Goal: Task Accomplishment & Management: Complete application form

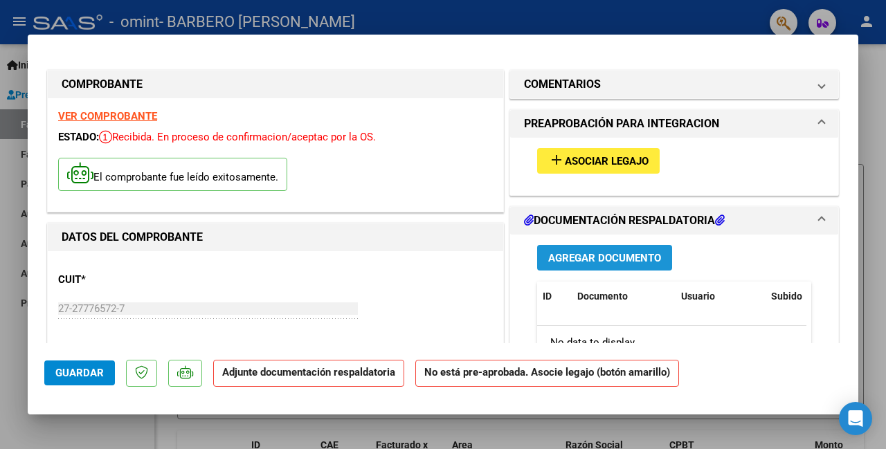
click at [552, 259] on span "Agregar Documento" at bounding box center [604, 258] width 113 height 12
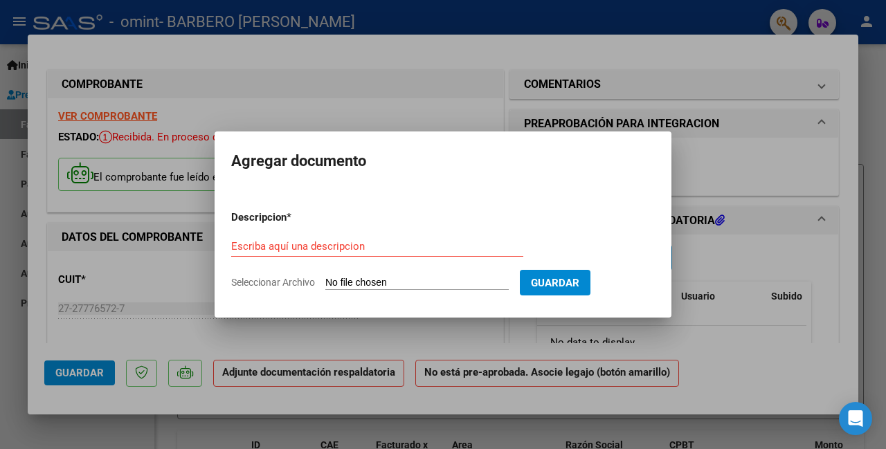
click at [476, 280] on input "Seleccionar Archivo" at bounding box center [416, 283] width 183 height 13
type input "C:\fakepath\[PERSON_NAME] [DATE] .pdf"
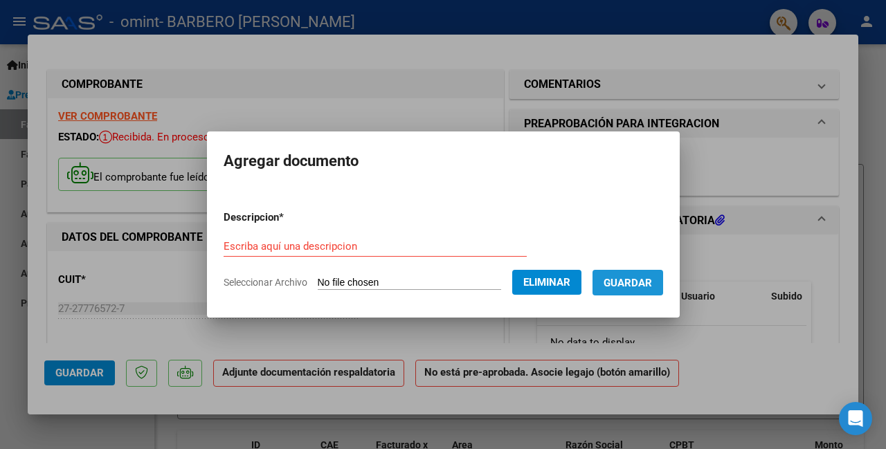
click at [615, 281] on button "Guardar" at bounding box center [628, 283] width 71 height 26
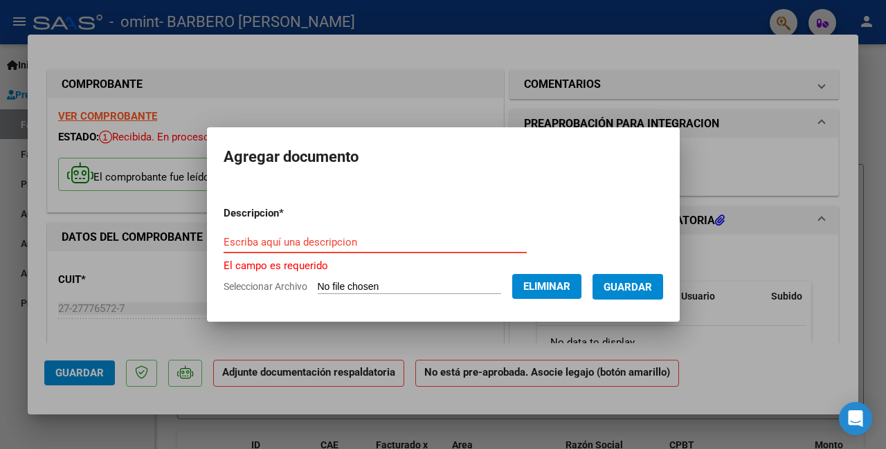
click at [388, 236] on input "Escriba aquí una descripcion" at bounding box center [375, 242] width 303 height 12
click at [534, 289] on button "Eliminar" at bounding box center [546, 286] width 69 height 25
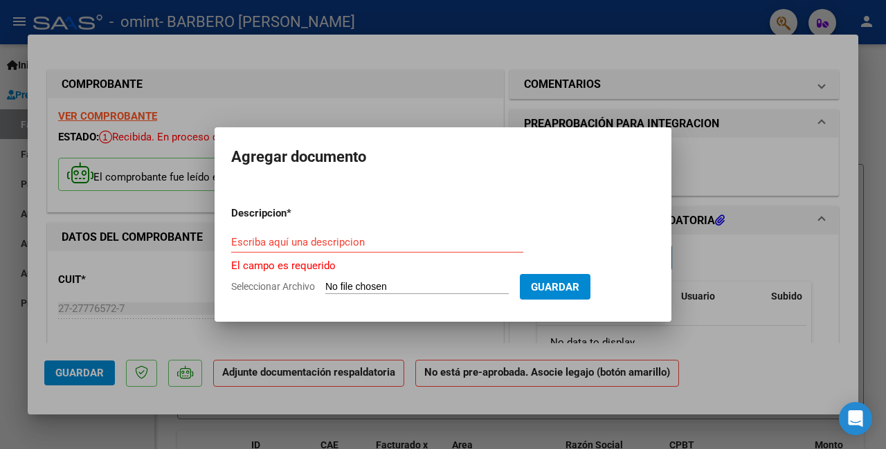
click at [711, 244] on div at bounding box center [443, 224] width 886 height 449
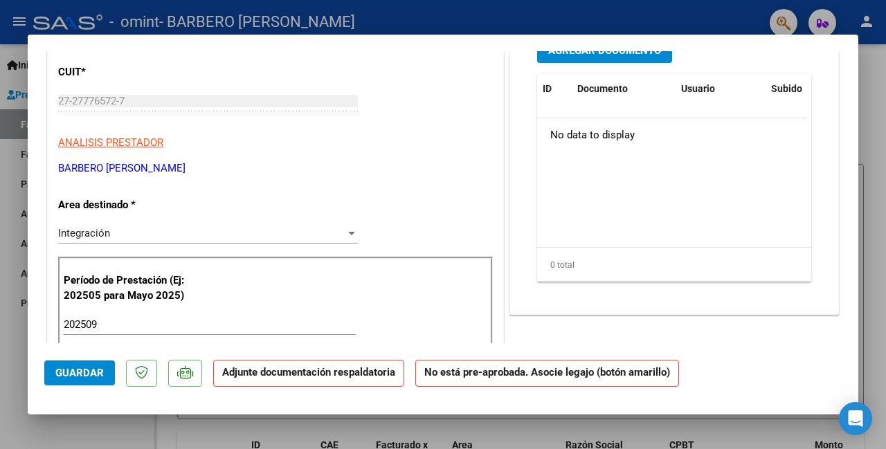
scroll to position [138, 0]
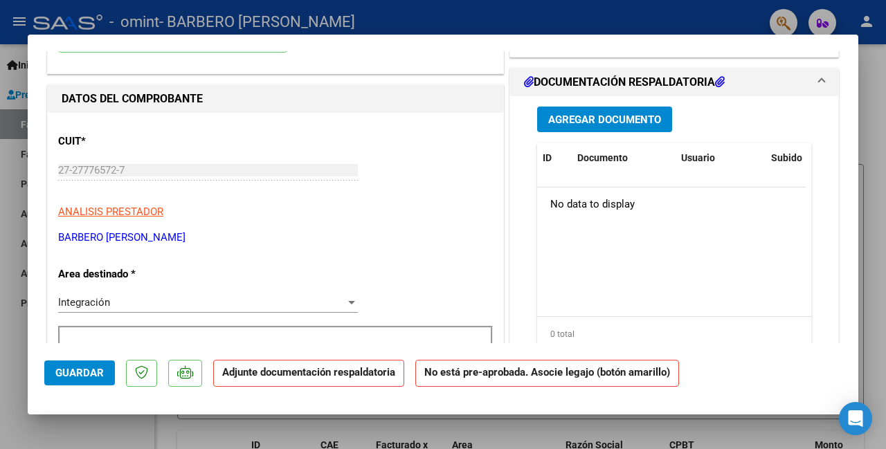
click at [554, 114] on span "Agregar Documento" at bounding box center [604, 120] width 113 height 12
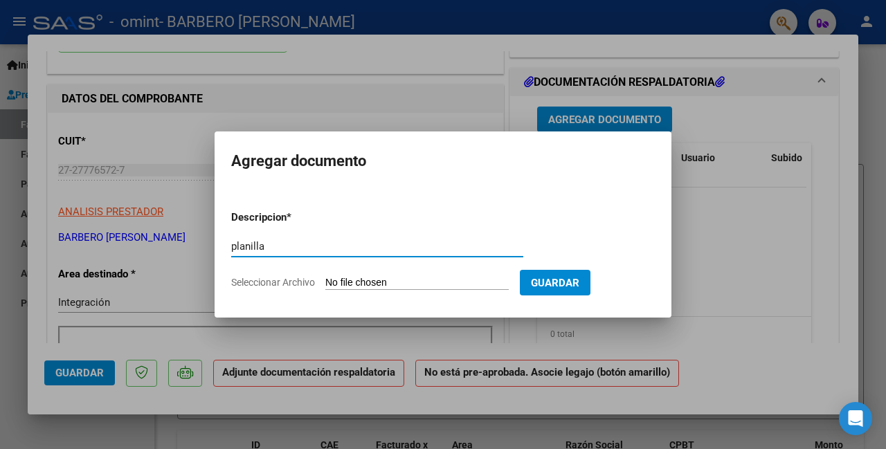
type input "planilla"
click at [466, 273] on form "Descripcion * planilla Escriba aquí una descripcion Seleccionar Archivo Guardar" at bounding box center [443, 249] width 424 height 101
click at [406, 283] on input "Seleccionar Archivo" at bounding box center [416, 283] width 183 height 13
type input "C:\fakepath\[PERSON_NAME] [DATE] .pdf"
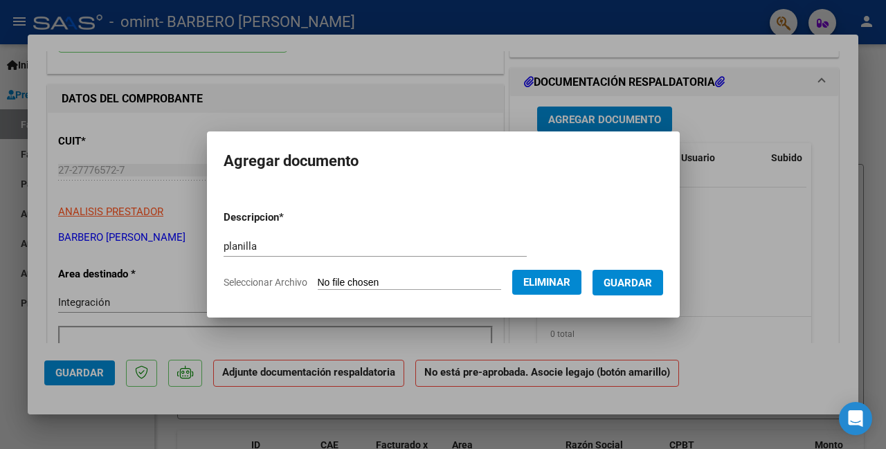
click at [283, 239] on div "planilla Escriba aquí una descripcion" at bounding box center [375, 246] width 303 height 21
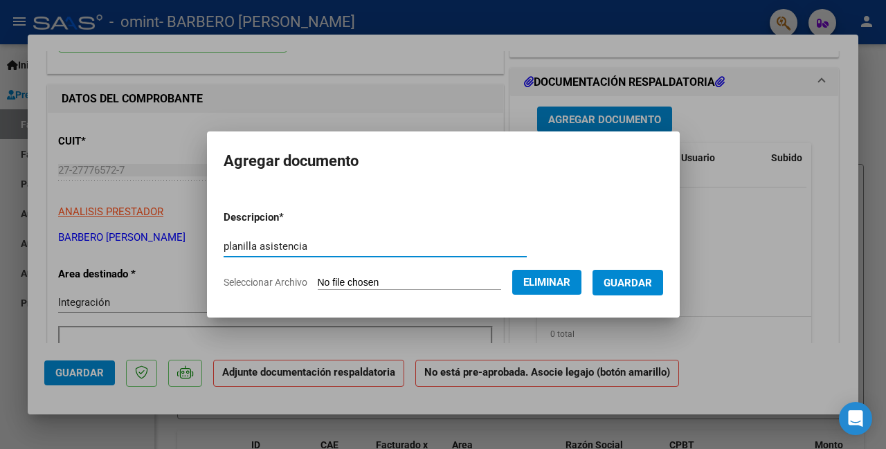
type input "planilla asistencia"
click at [638, 281] on span "Guardar" at bounding box center [628, 283] width 48 height 12
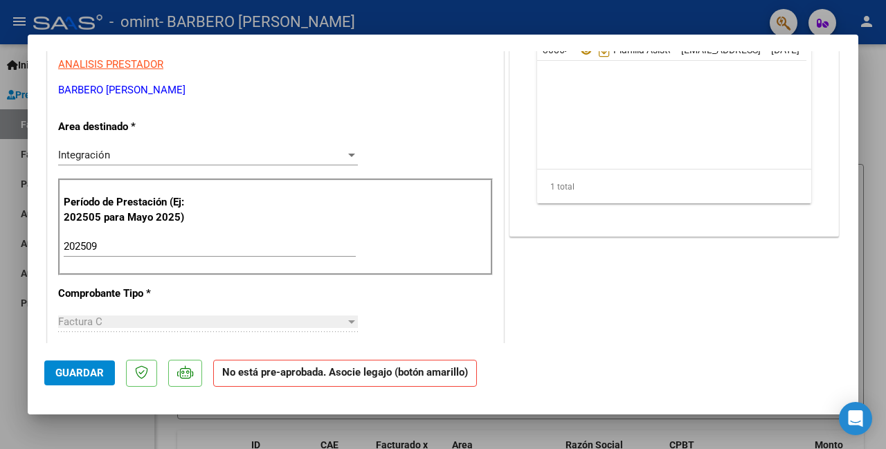
scroll to position [346, 0]
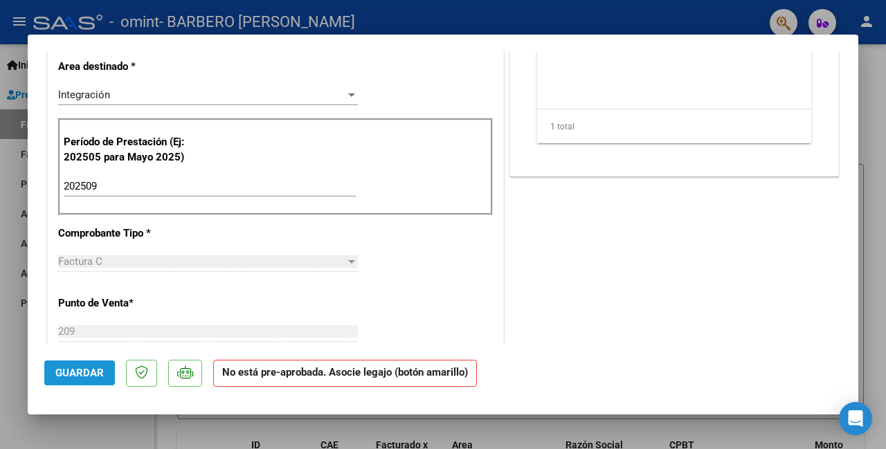
click at [60, 379] on span "Guardar" at bounding box center [79, 373] width 48 height 12
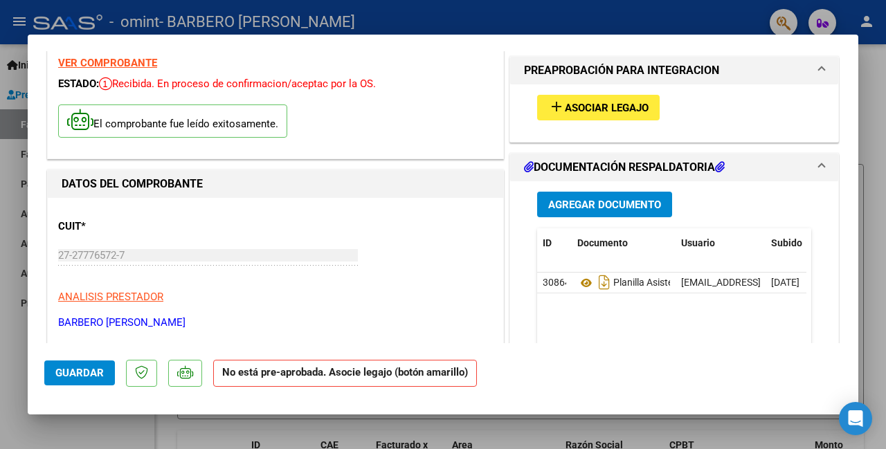
scroll to position [0, 0]
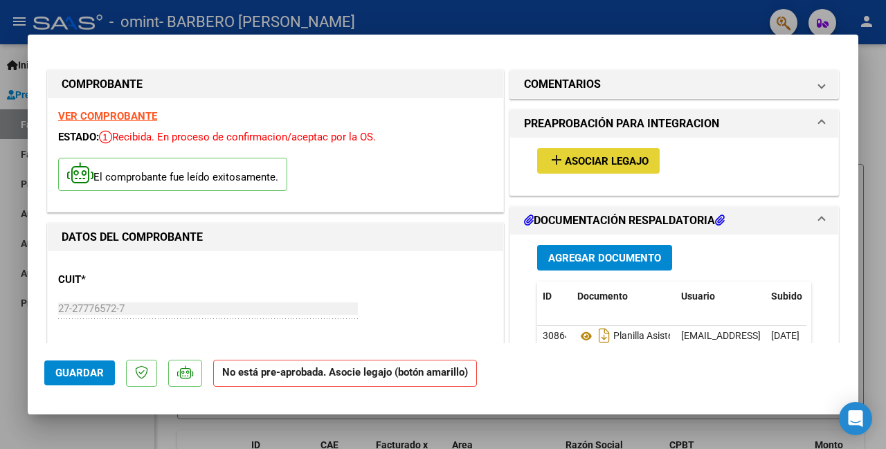
click at [591, 169] on button "add Asociar Legajo" at bounding box center [598, 161] width 123 height 26
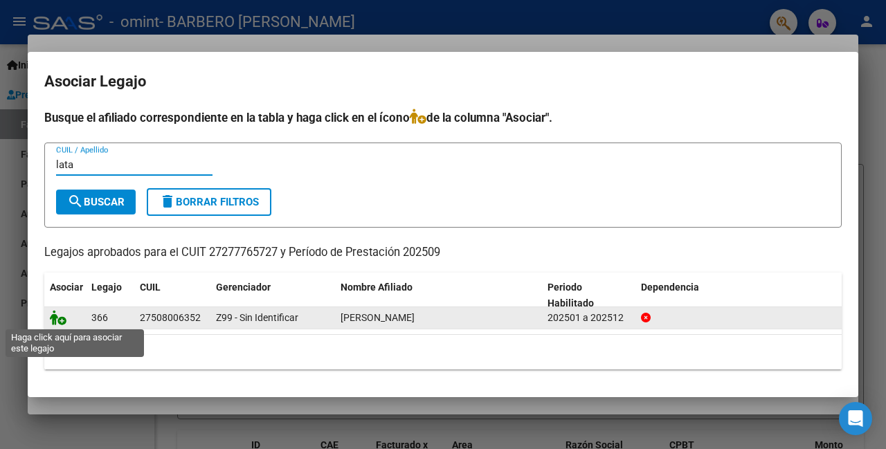
type input "lata"
click at [59, 324] on icon at bounding box center [58, 317] width 17 height 15
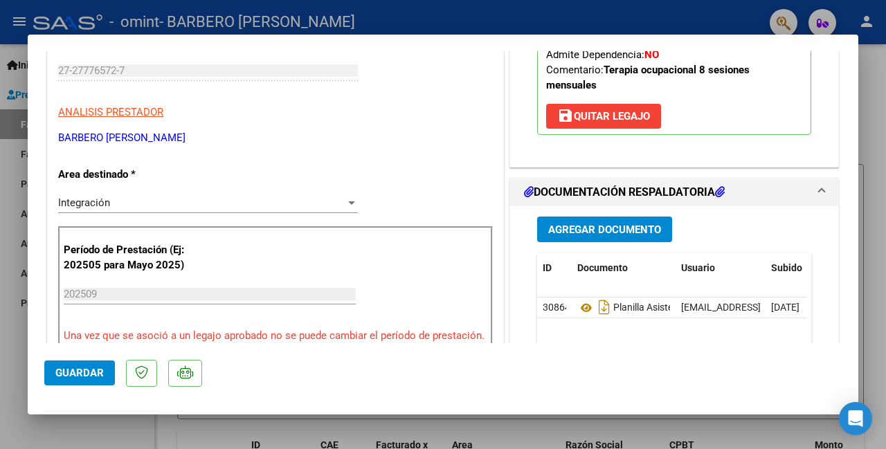
scroll to position [415, 0]
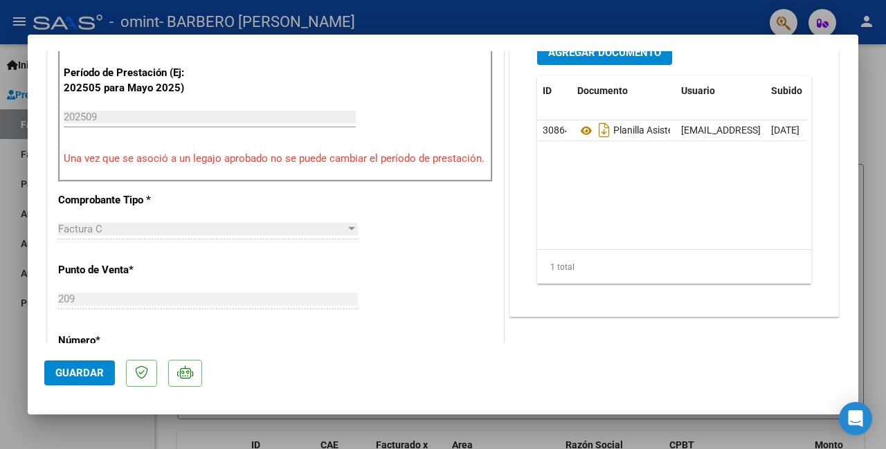
click at [58, 372] on span "Guardar" at bounding box center [79, 373] width 48 height 12
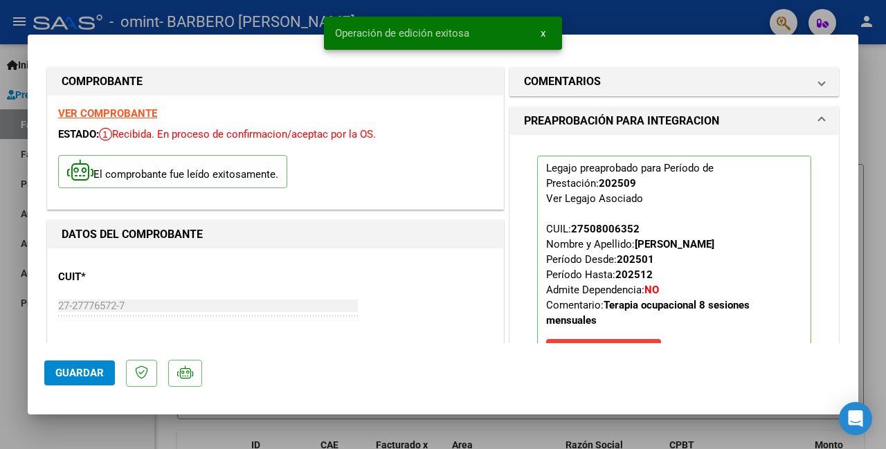
scroll to position [0, 0]
